Goal: Information Seeking & Learning: Learn about a topic

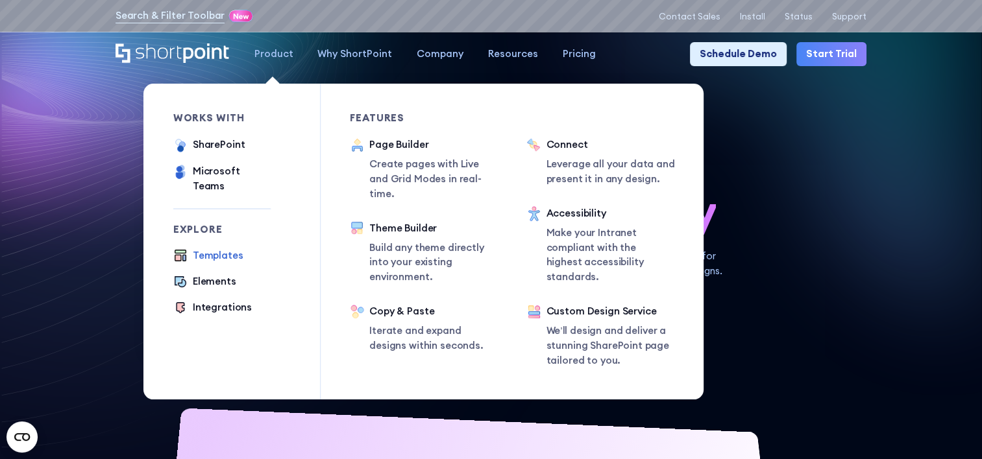
click at [223, 249] on div "Templates" at bounding box center [218, 256] width 51 height 15
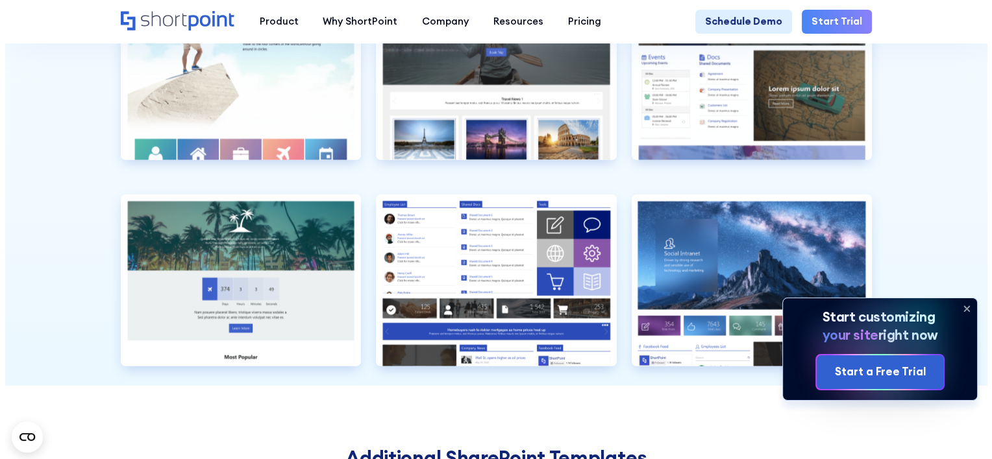
scroll to position [3239, 0]
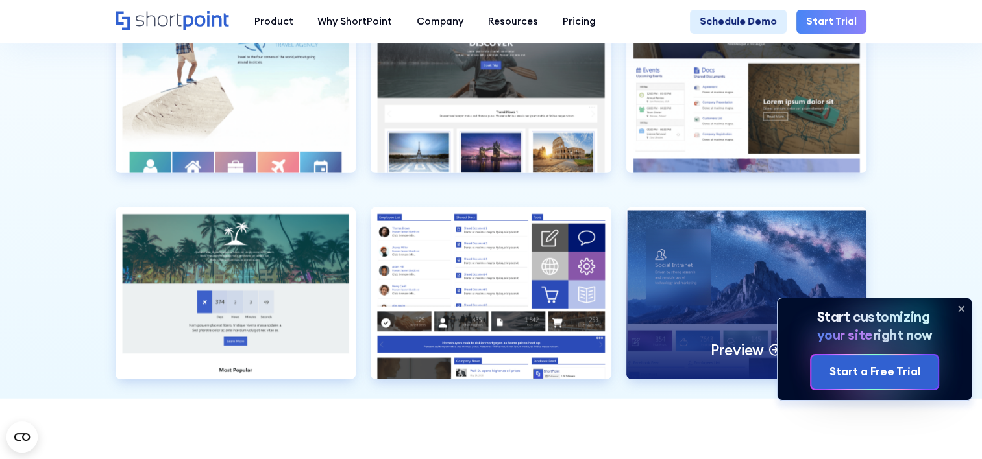
click at [718, 311] on div "Preview" at bounding box center [746, 294] width 241 height 172
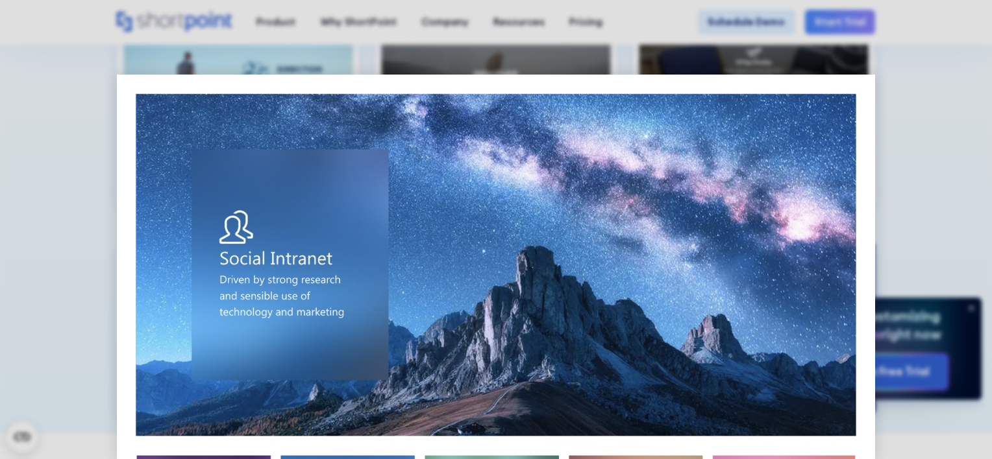
scroll to position [337, 0]
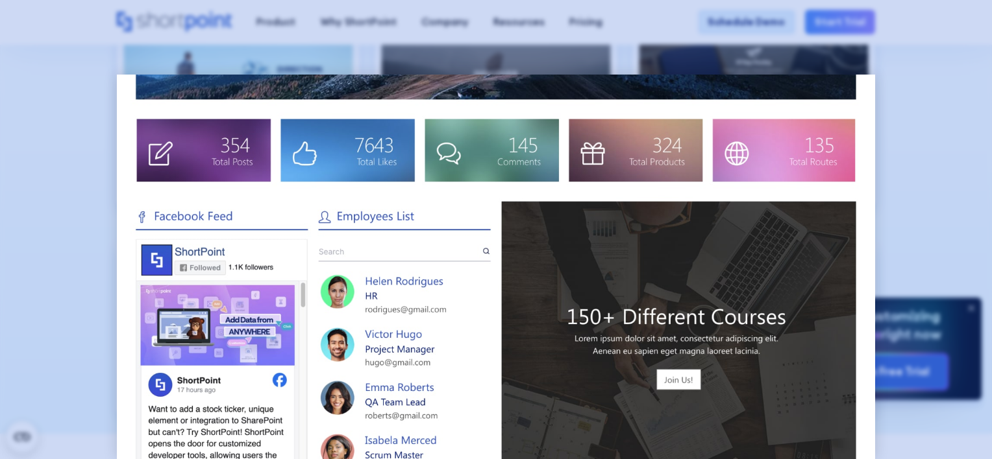
click at [924, 96] on div at bounding box center [496, 229] width 992 height 459
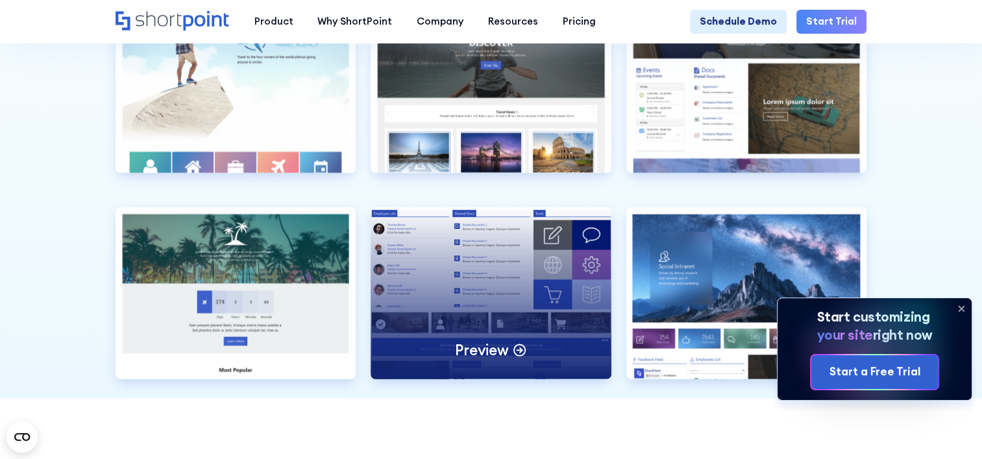
click at [528, 315] on div "Preview" at bounding box center [491, 294] width 241 height 172
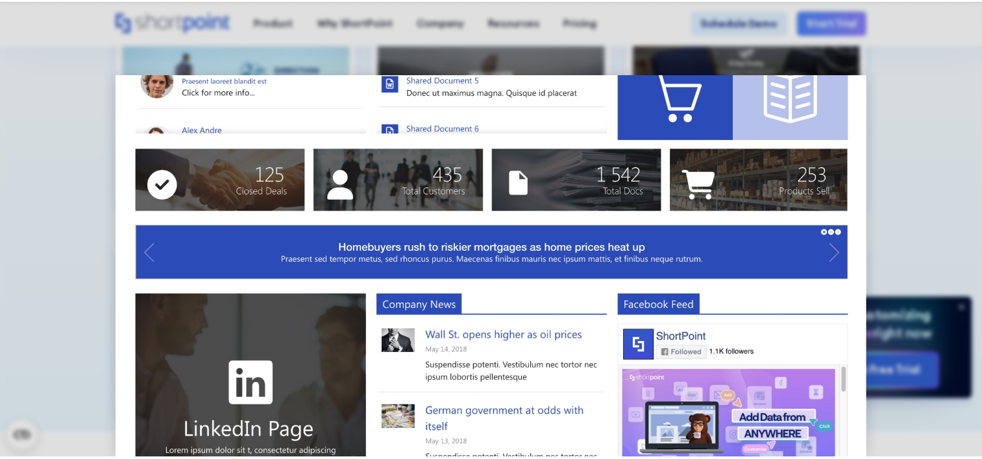
scroll to position [250, 0]
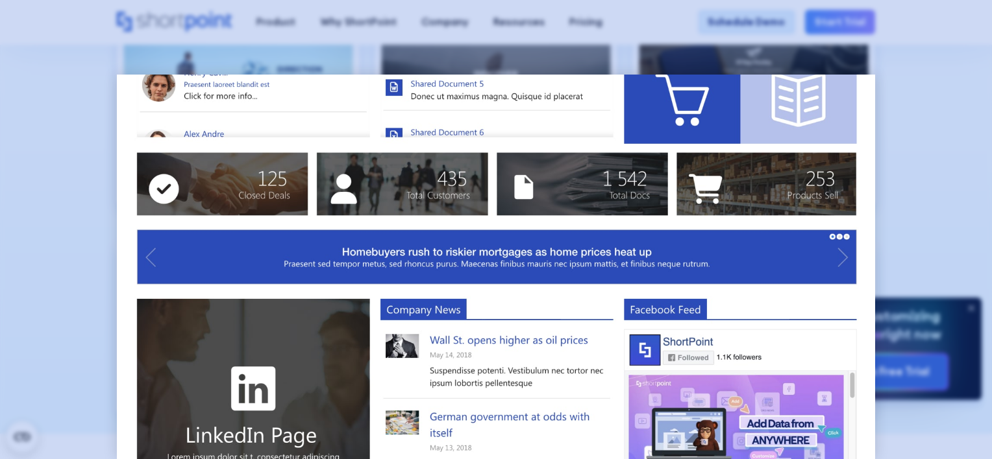
click at [912, 182] on div at bounding box center [496, 229] width 992 height 459
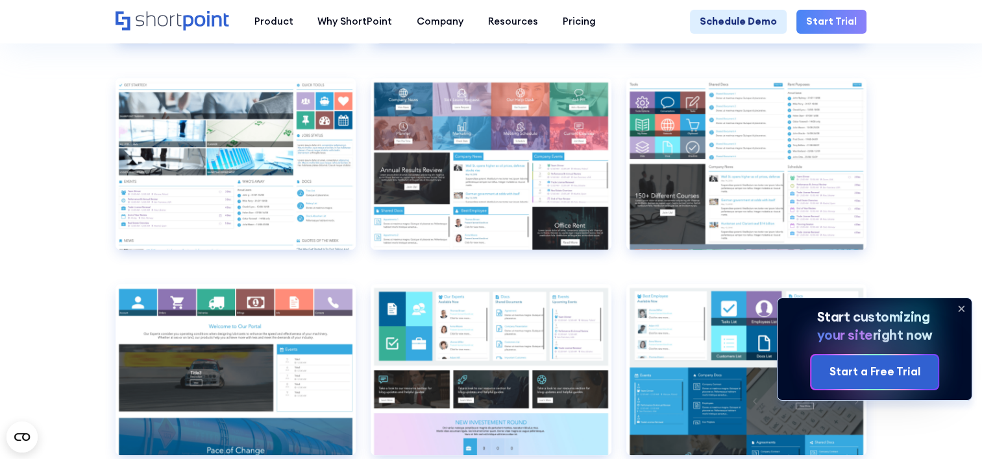
scroll to position [5713, 0]
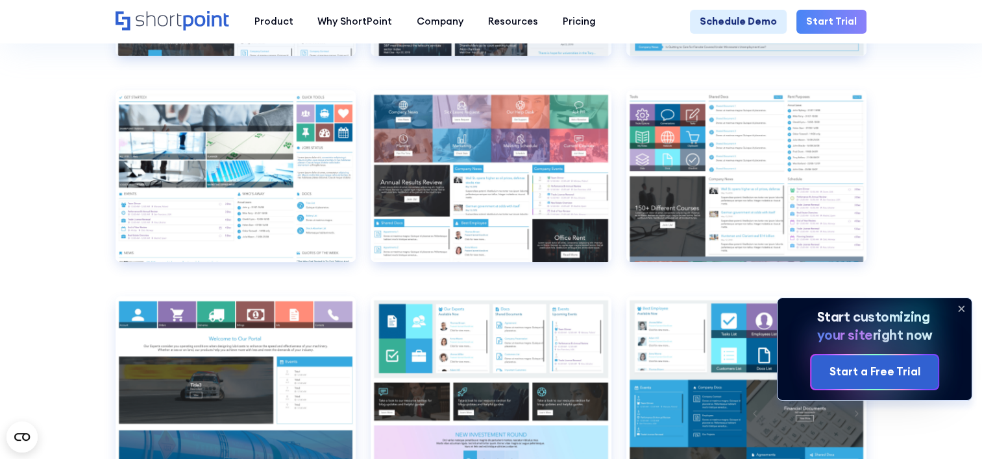
click at [960, 302] on icon at bounding box center [961, 308] width 21 height 21
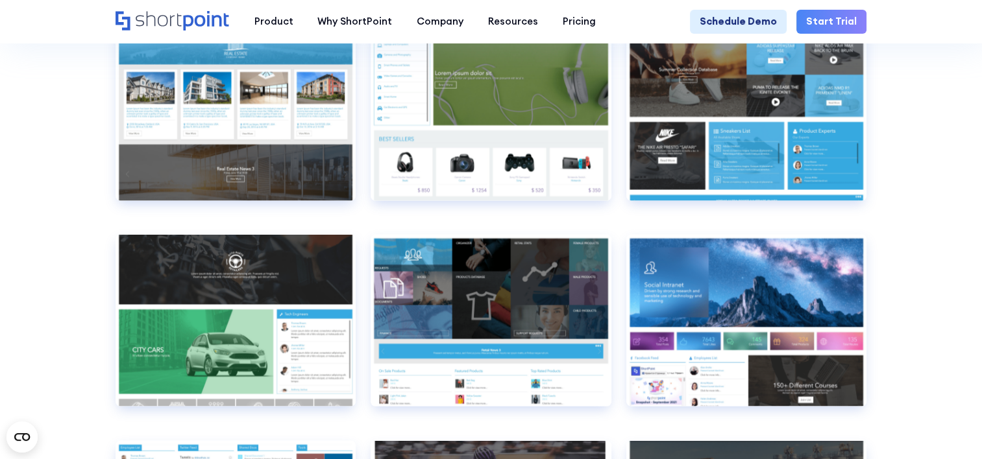
scroll to position [7449, 0]
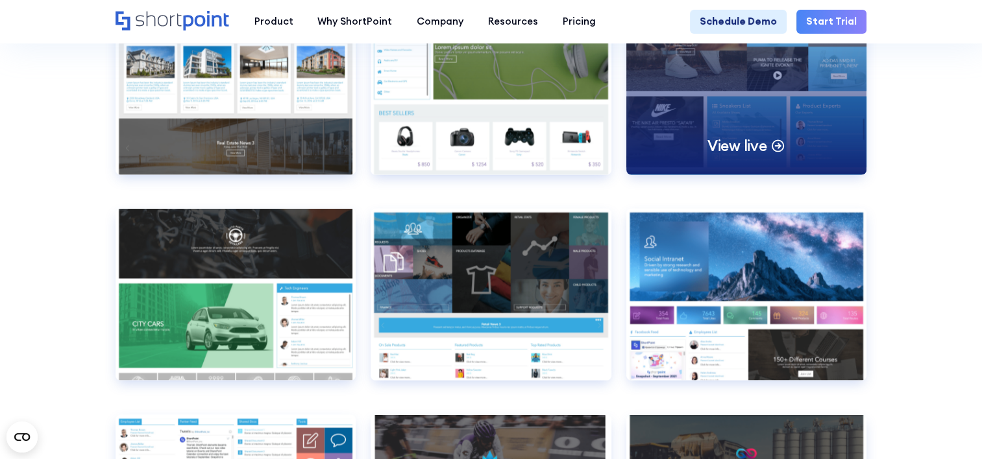
click at [738, 155] on p "View live" at bounding box center [737, 145] width 60 height 19
